Goal: Find specific page/section: Find specific page/section

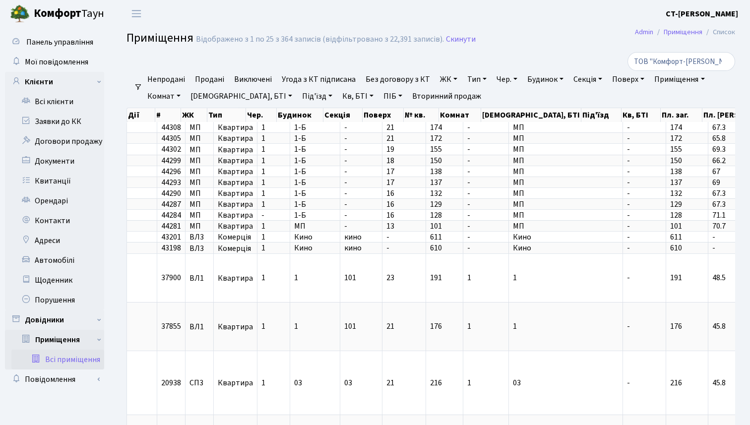
select select "25"
click at [59, 282] on link "Щоденник" at bounding box center [54, 280] width 99 height 20
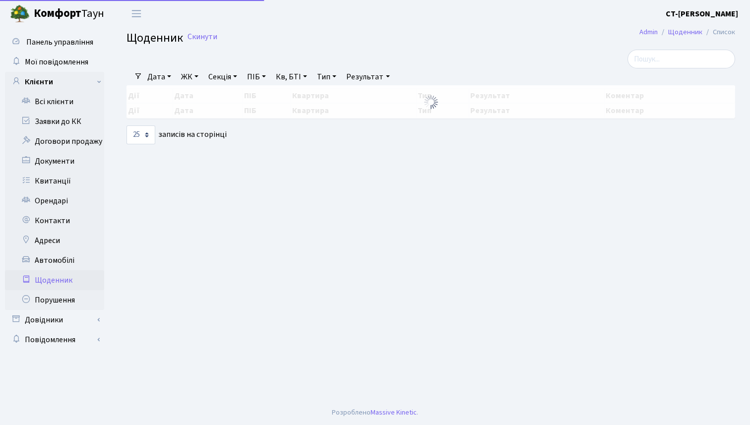
select select "25"
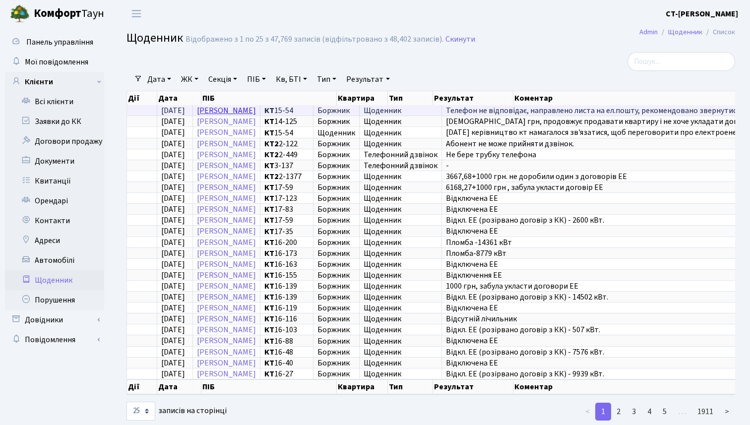
click at [256, 109] on link "[PERSON_NAME]" at bounding box center [226, 110] width 59 height 11
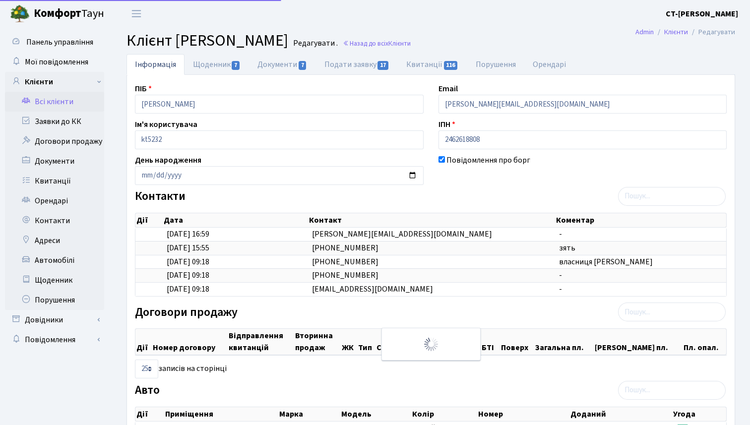
select select "25"
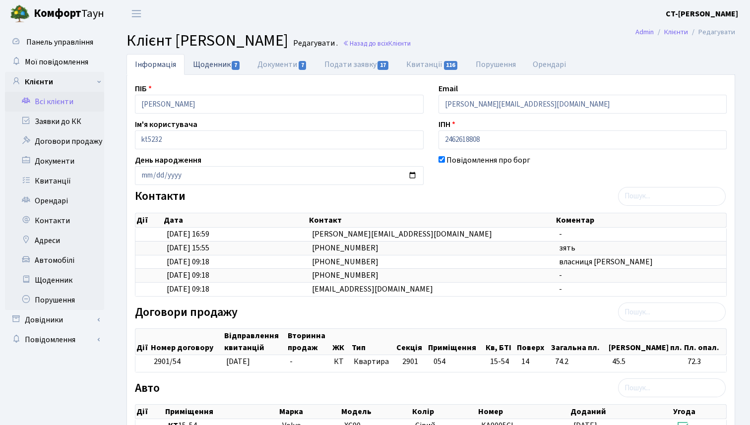
click at [220, 68] on link "Щоденник 7" at bounding box center [216, 64] width 64 height 20
select select "25"
